Goal: Task Accomplishment & Management: Use online tool/utility

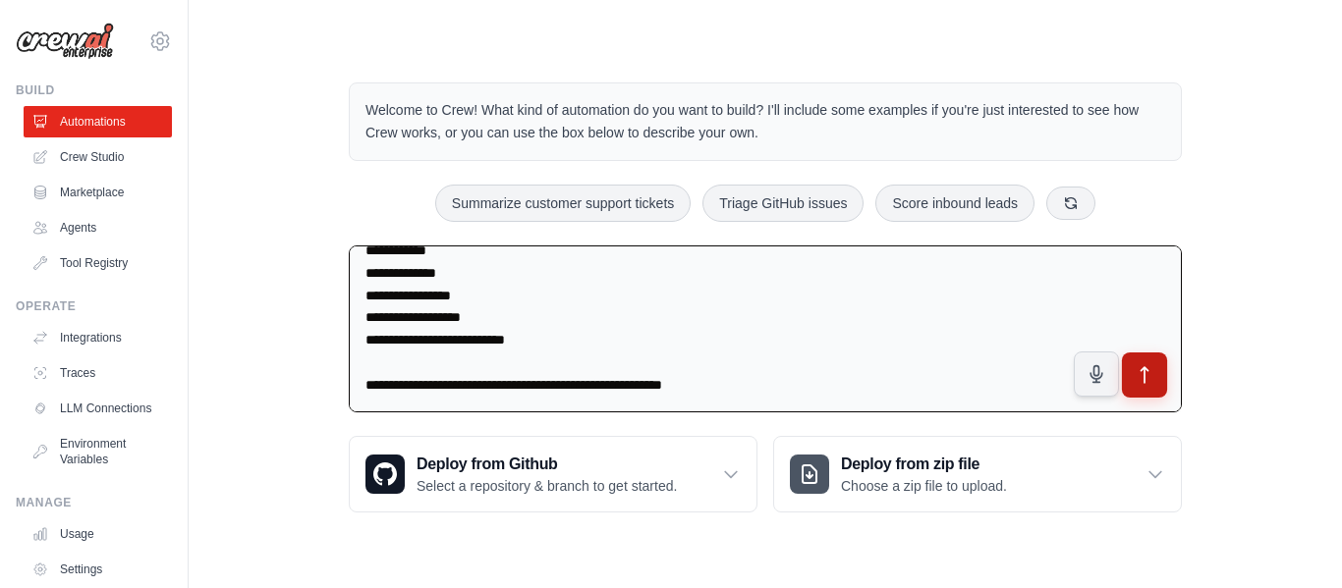
type textarea "**********"
click at [1148, 389] on button "submit" at bounding box center [1144, 375] width 45 height 45
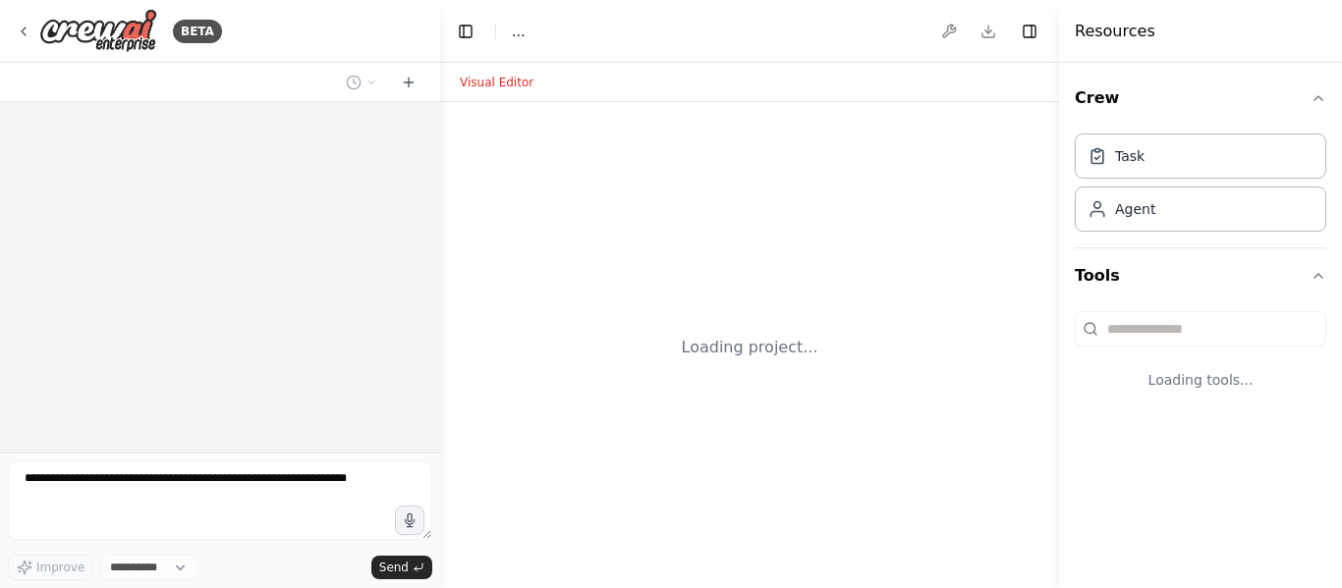
select select "****"
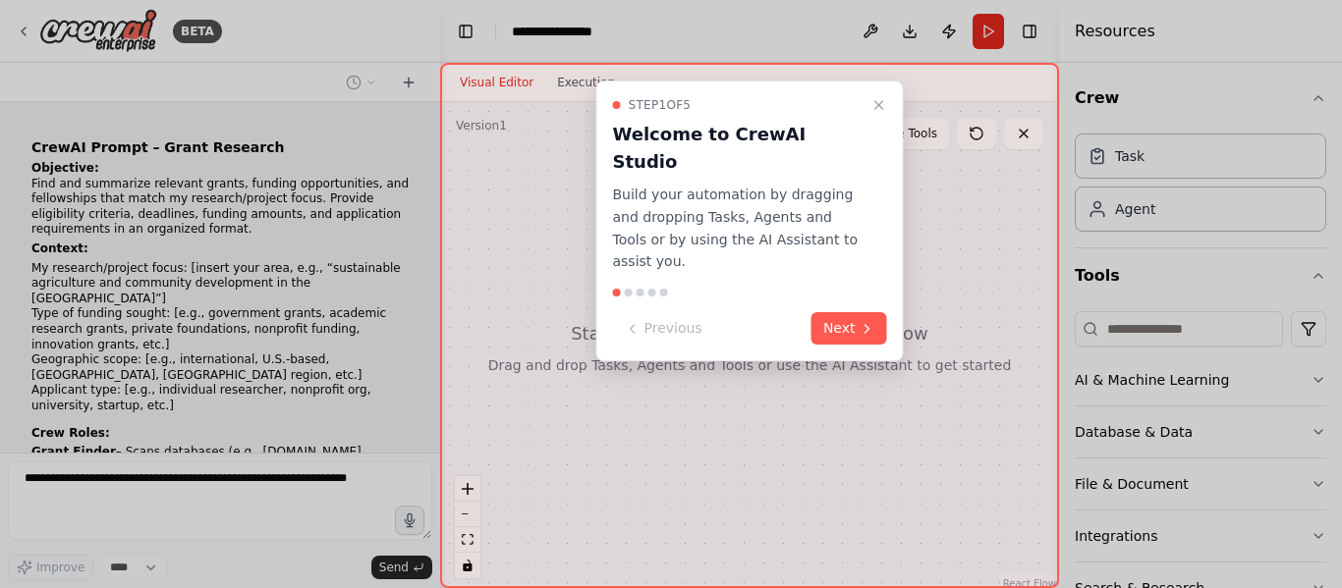
scroll to position [358, 0]
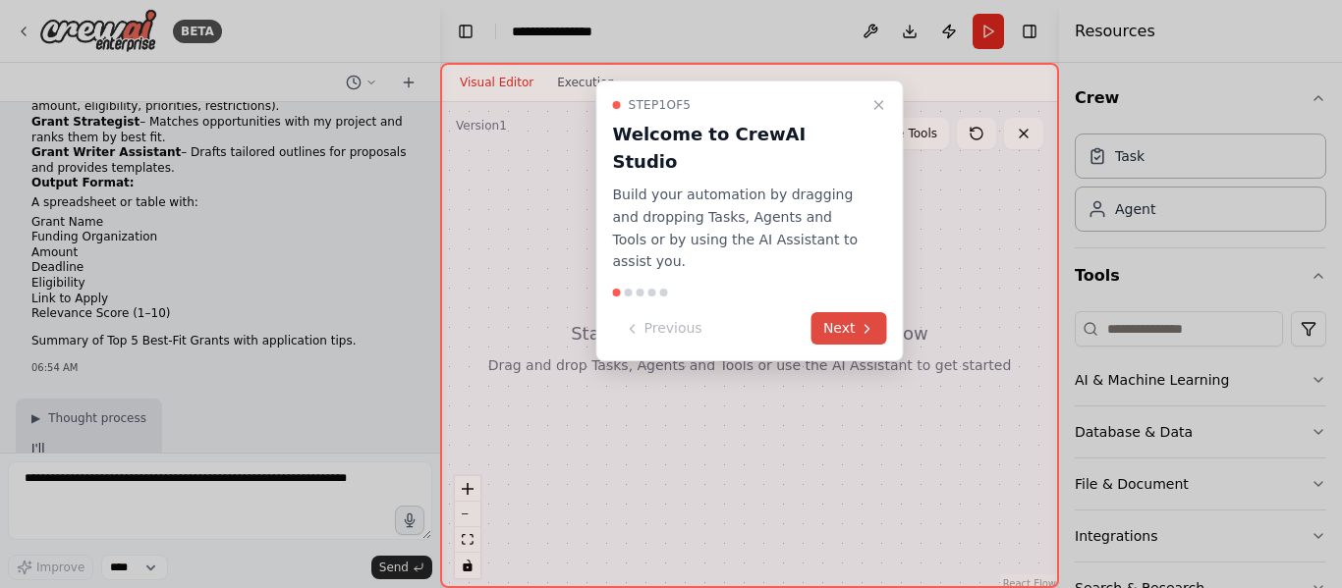
click at [834, 312] on button "Next" at bounding box center [849, 328] width 76 height 32
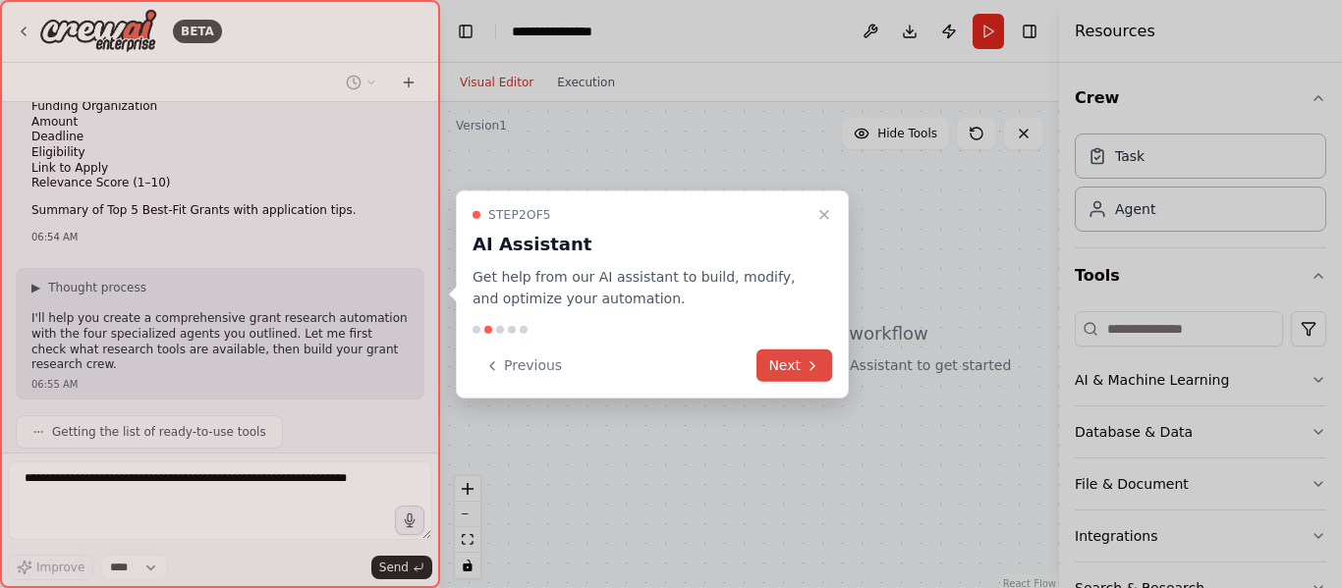
scroll to position [586, 0]
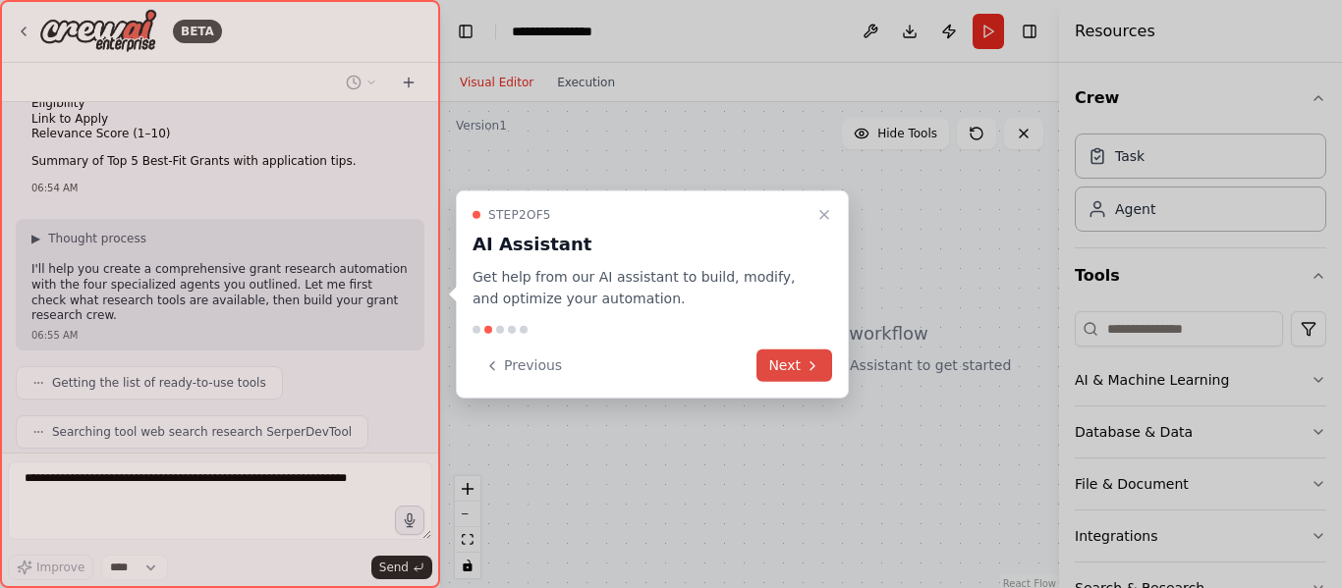
click at [798, 365] on button "Next" at bounding box center [794, 366] width 76 height 32
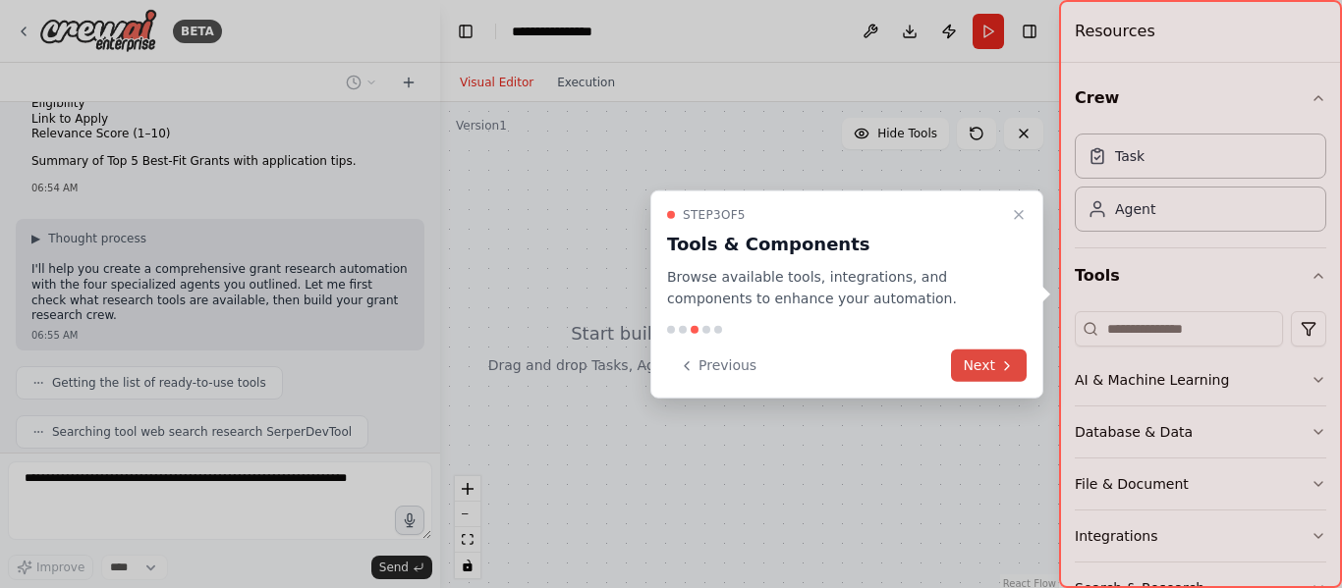
click at [967, 367] on button "Next" at bounding box center [989, 366] width 76 height 32
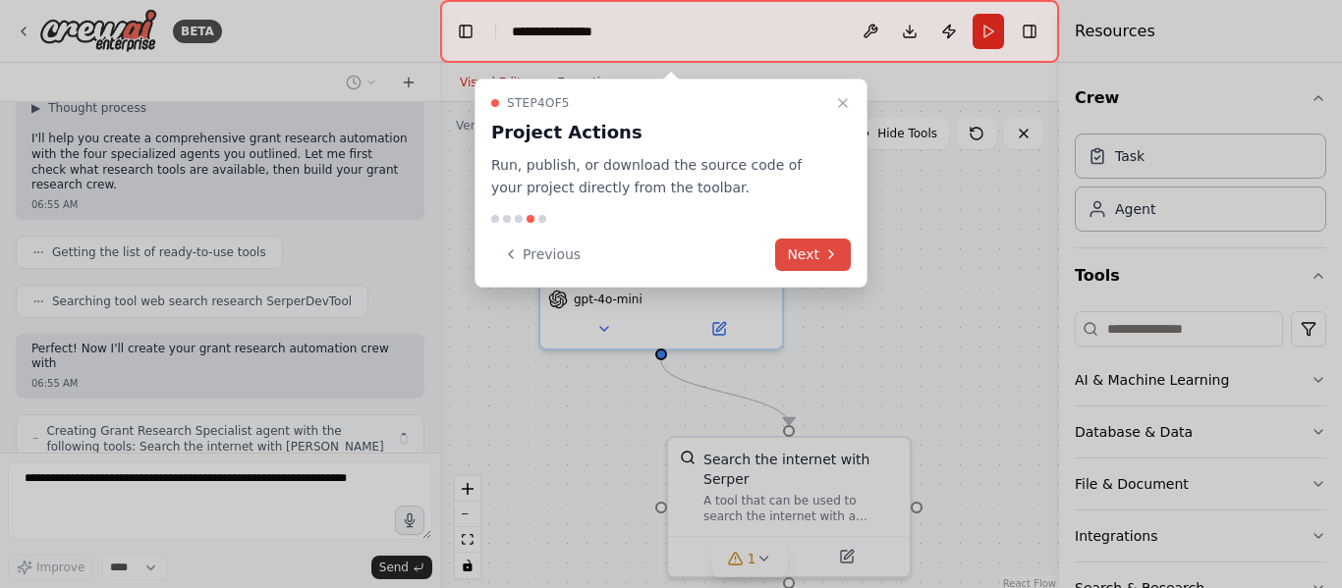
scroll to position [733, 0]
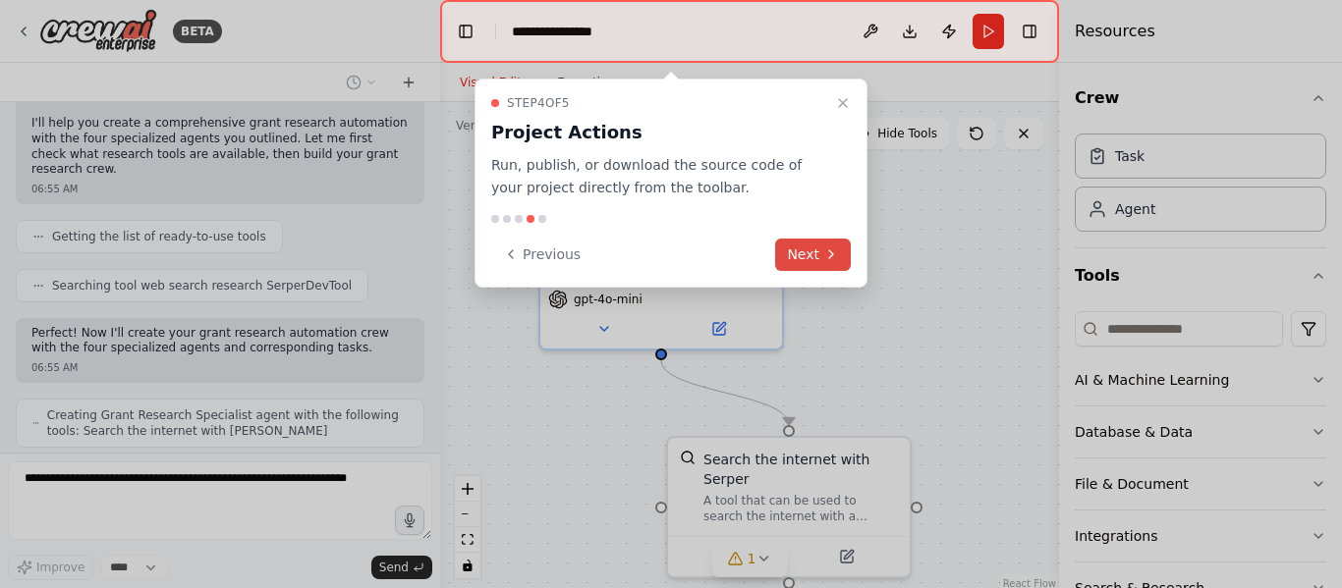
click at [808, 247] on button "Next" at bounding box center [813, 255] width 76 height 32
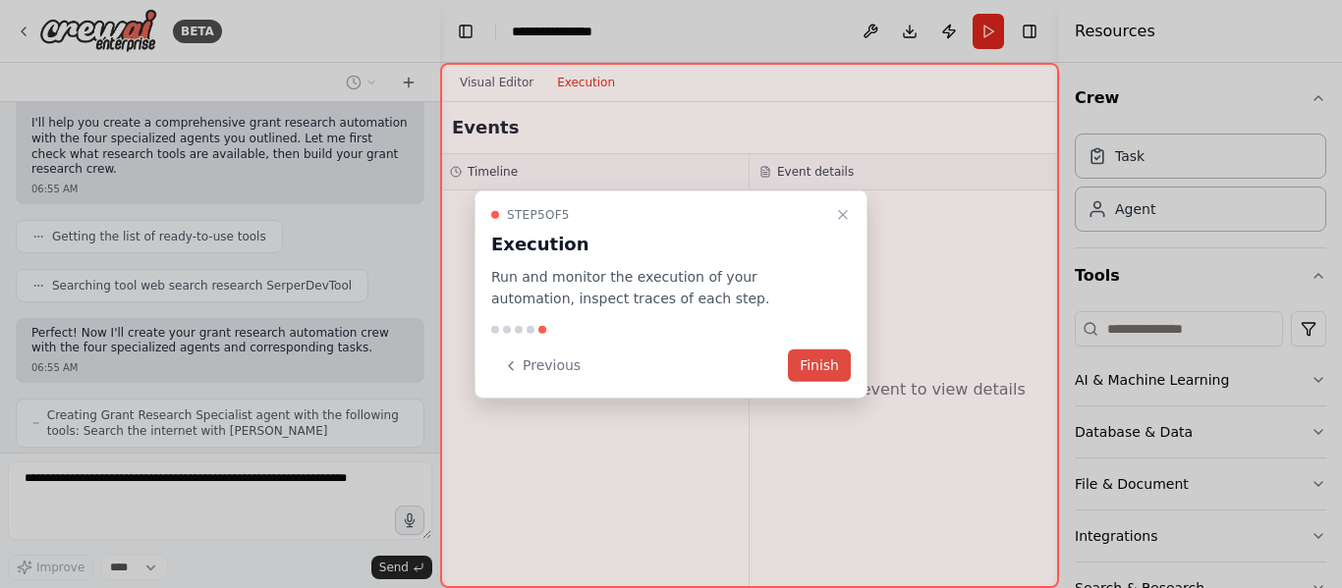
click at [815, 364] on button "Finish" at bounding box center [819, 366] width 63 height 32
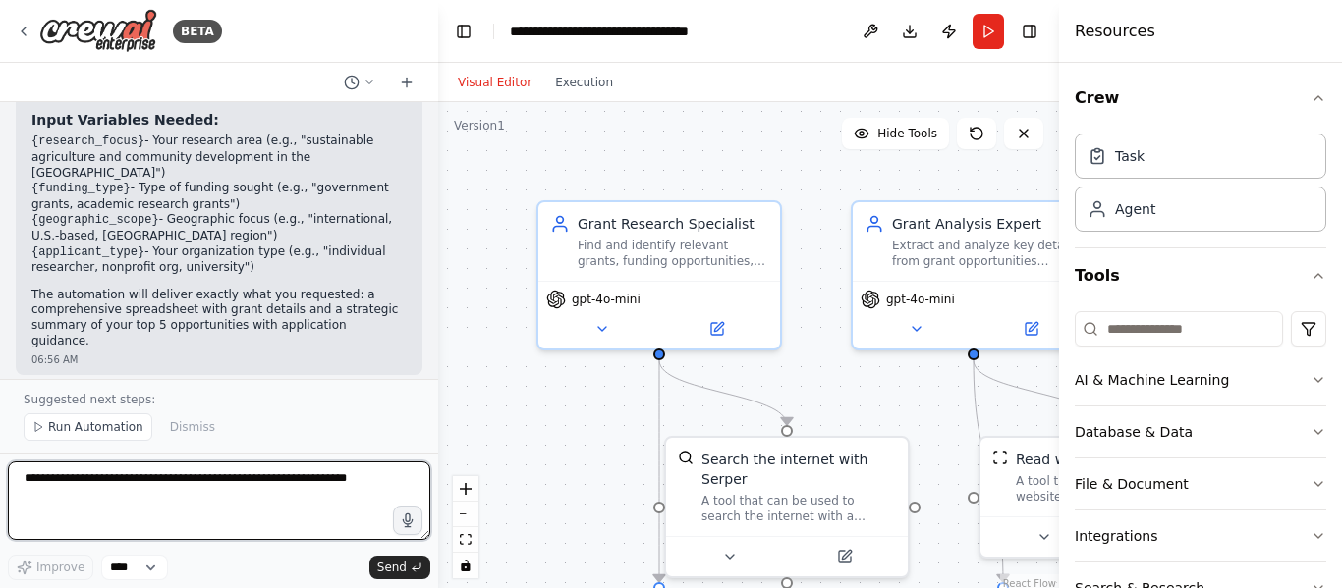
scroll to position [2078, 0]
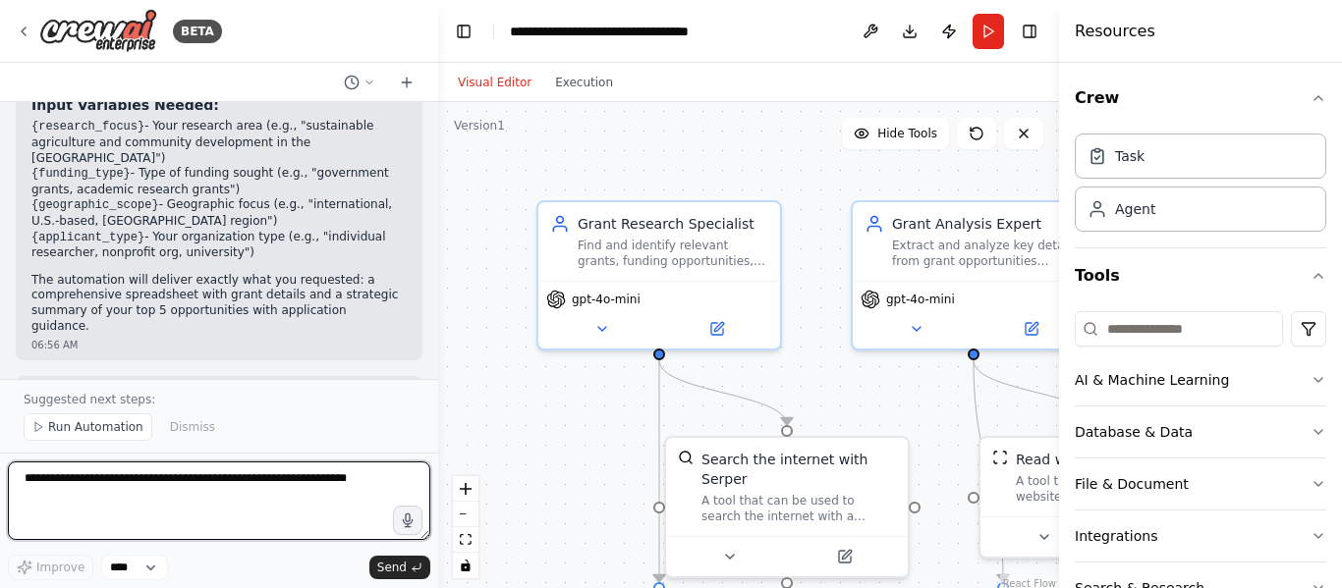
drag, startPoint x: 434, startPoint y: 358, endPoint x: 438, endPoint y: 347, distance: 11.5
click at [438, 347] on div "BETA CrewAI Prompt – Grant Research Objective: Find and summarize relevant gran…" at bounding box center [671, 294] width 1342 height 588
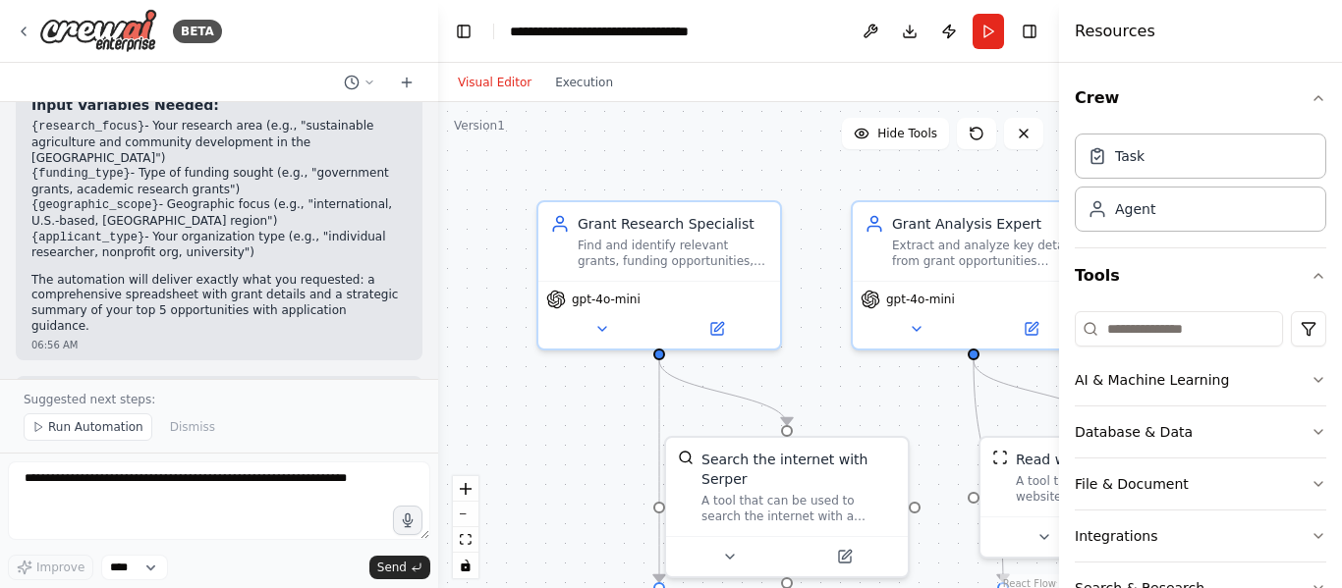
click at [815, 32] on header "**********" at bounding box center [748, 31] width 621 height 63
click at [1191, 19] on div "Resources" at bounding box center [1200, 31] width 283 height 63
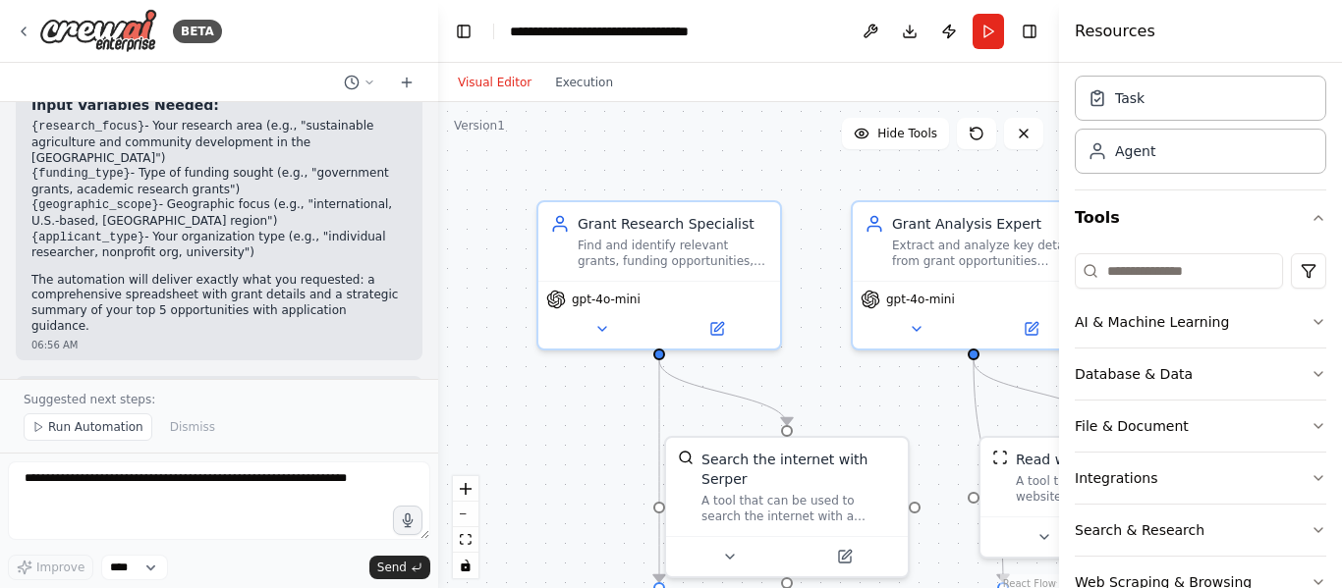
scroll to position [110, 0]
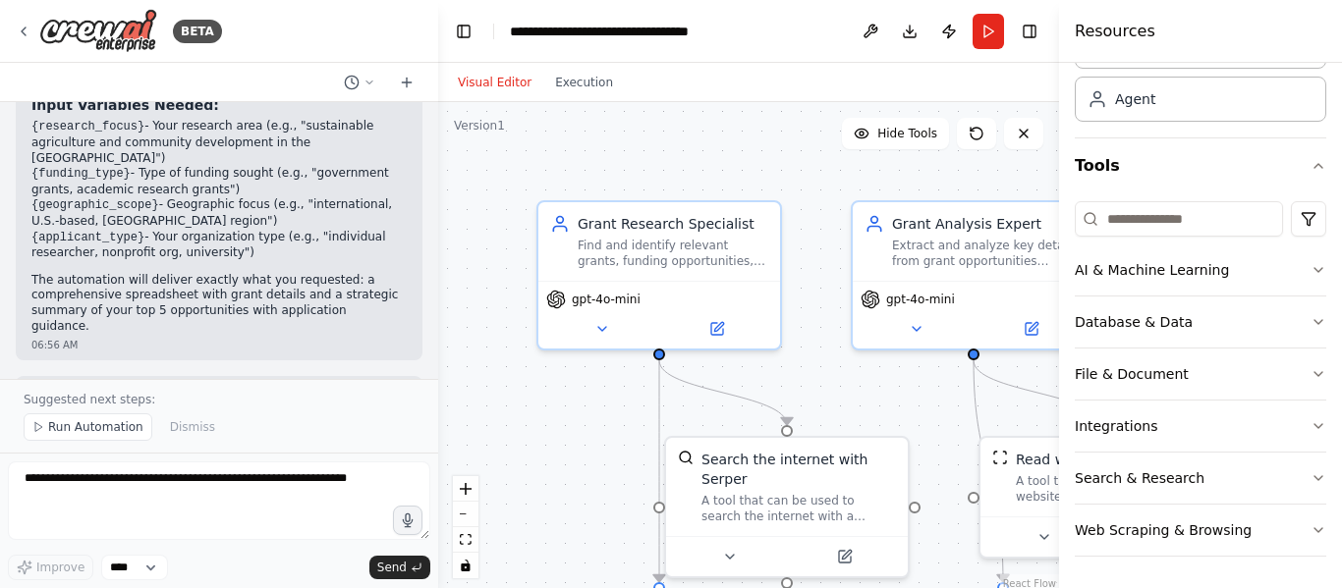
click at [877, 409] on div ".deletable-edge-delete-btn { width: 20px; height: 20px; border: 0px solid #ffff…" at bounding box center [748, 347] width 621 height 491
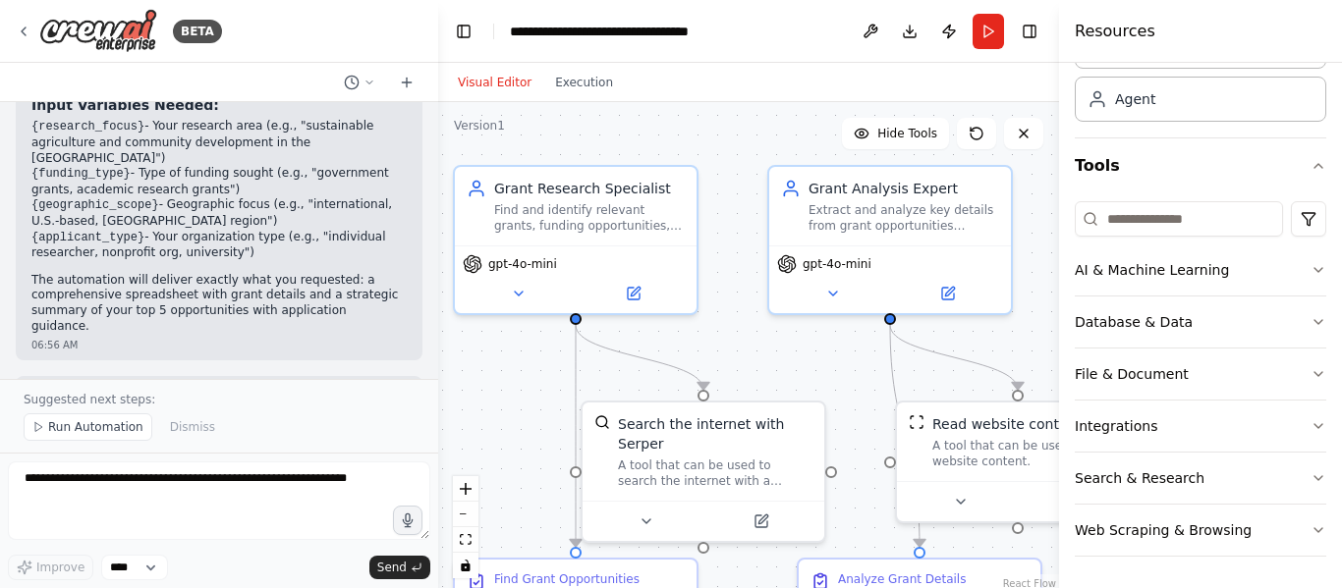
drag, startPoint x: 877, startPoint y: 409, endPoint x: 794, endPoint y: 373, distance: 90.7
click at [794, 373] on div ".deletable-edge-delete-btn { width: 20px; height: 20px; border: 0px solid #ffff…" at bounding box center [748, 347] width 621 height 491
